Goal: Go to known website: Go to known website

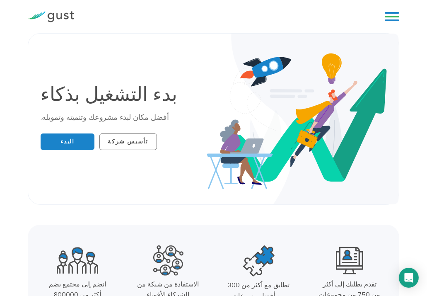
click at [157, 77] on div "بدء التشغيل بذكاء أفضل مكان لبدء مشروعك وتنميته وتمويله. البدء تأسيس شركة" at bounding box center [213, 119] width 359 height 146
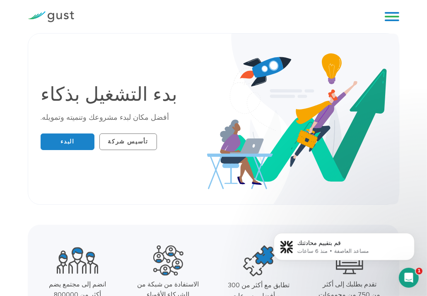
click at [387, 15] on link at bounding box center [392, 16] width 15 height 12
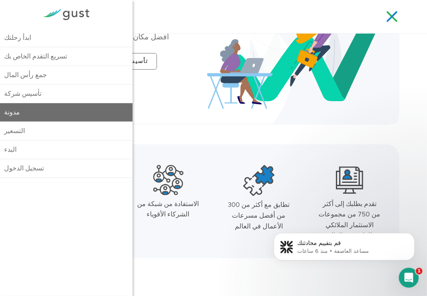
scroll to position [83, 0]
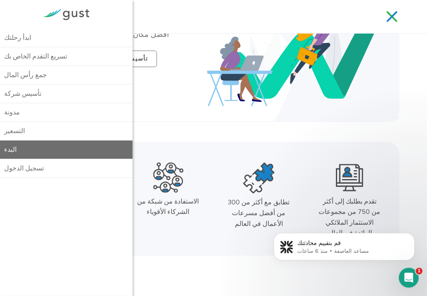
click at [55, 152] on link "البدء" at bounding box center [66, 149] width 133 height 18
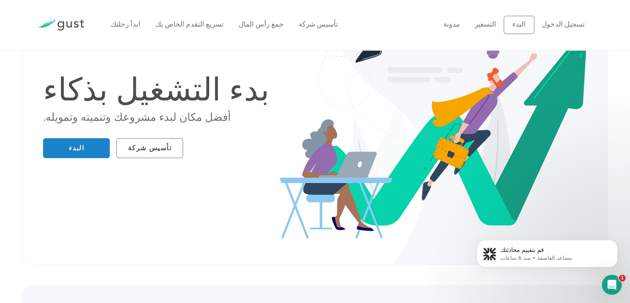
drag, startPoint x: 52, startPoint y: 0, endPoint x: 251, endPoint y: 89, distance: 217.8
click at [251, 89] on h1 "بدء التشغيل بذكاء" at bounding box center [176, 90] width 266 height 31
click at [565, 20] on font "تسجيل الدخول" at bounding box center [563, 24] width 43 height 8
